Goal: Information Seeking & Learning: Learn about a topic

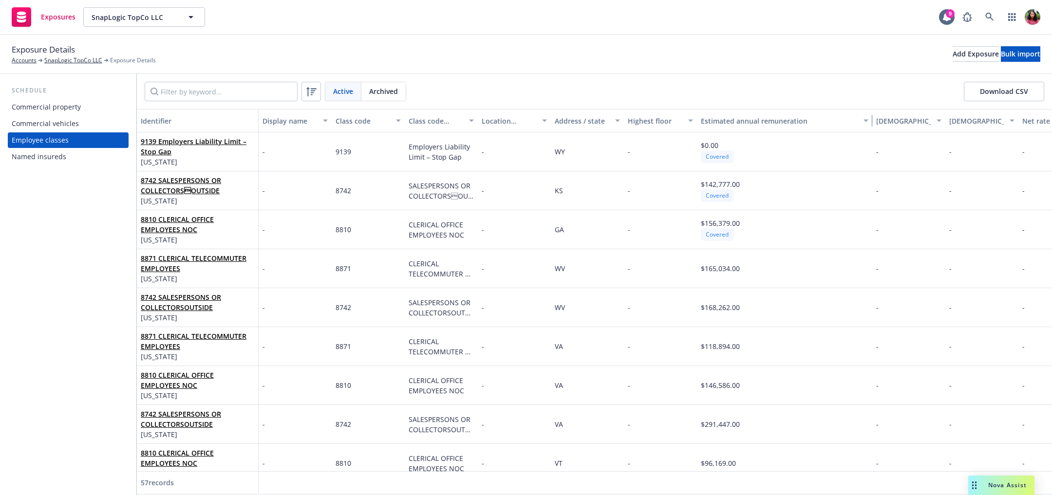
drag, startPoint x: 768, startPoint y: 114, endPoint x: 870, endPoint y: 114, distance: 102.3
click at [870, 114] on button "Estimated annual remuneration" at bounding box center [784, 120] width 175 height 23
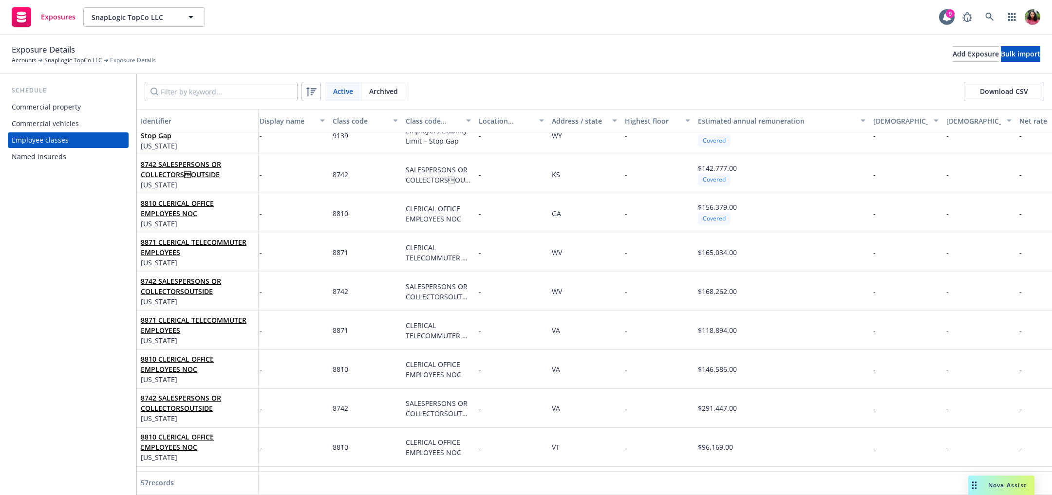
scroll to position [0, 2]
